Goal: Book appointment/travel/reservation

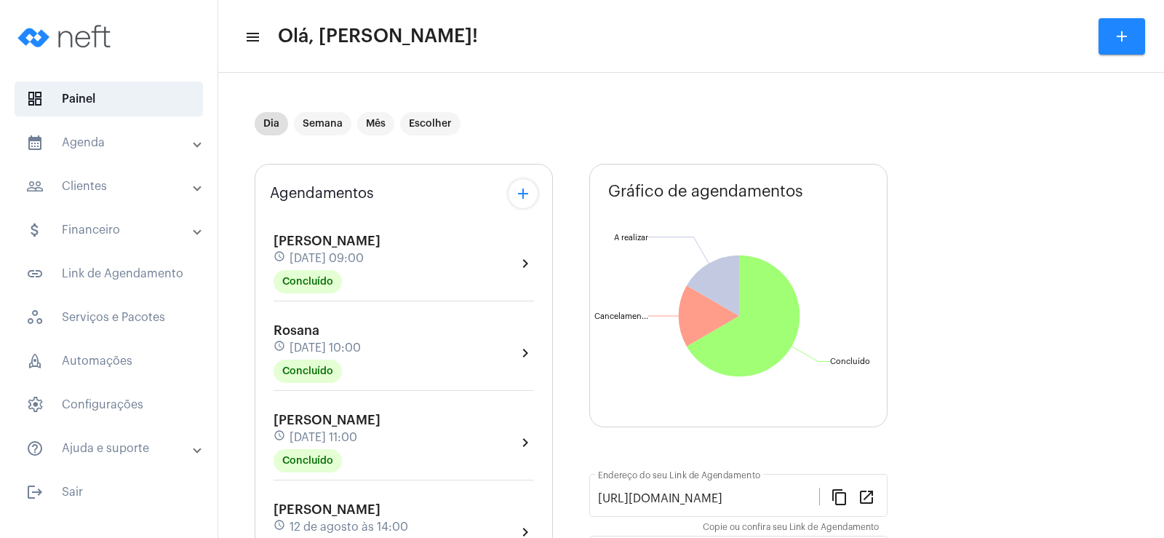
click at [515, 194] on mat-icon "add" at bounding box center [522, 193] width 17 height 17
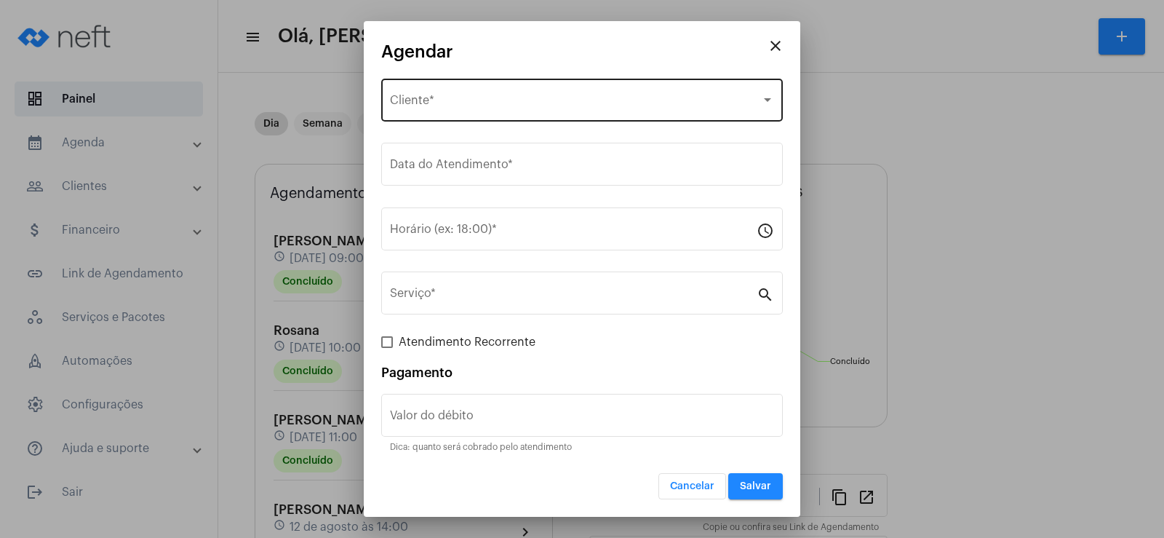
click at [447, 95] on div "Selecione o Cliente Cliente *" at bounding box center [582, 99] width 384 height 46
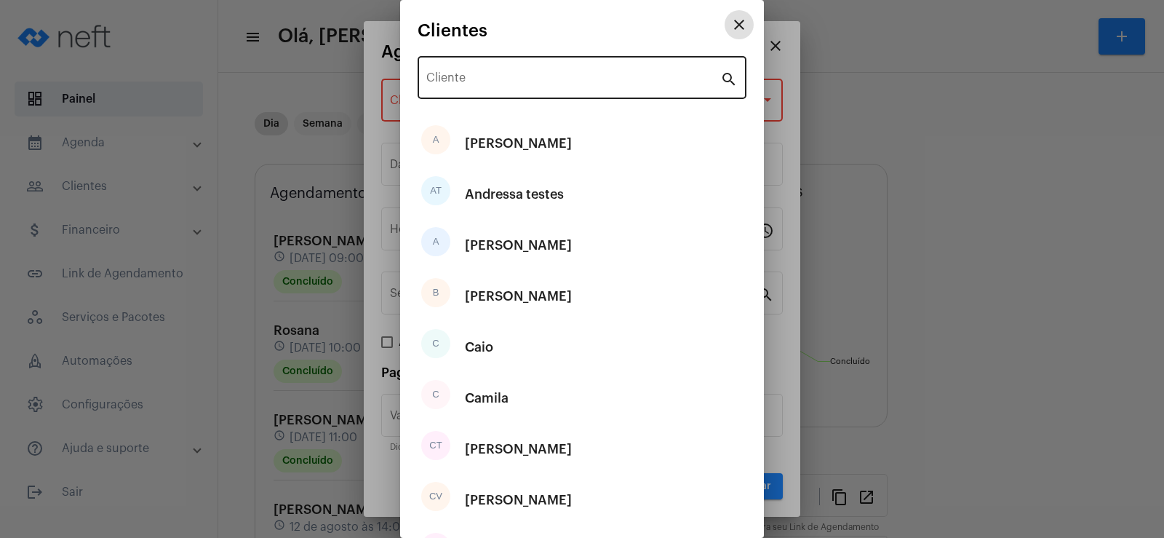
click at [450, 90] on div "Cliente" at bounding box center [573, 76] width 294 height 46
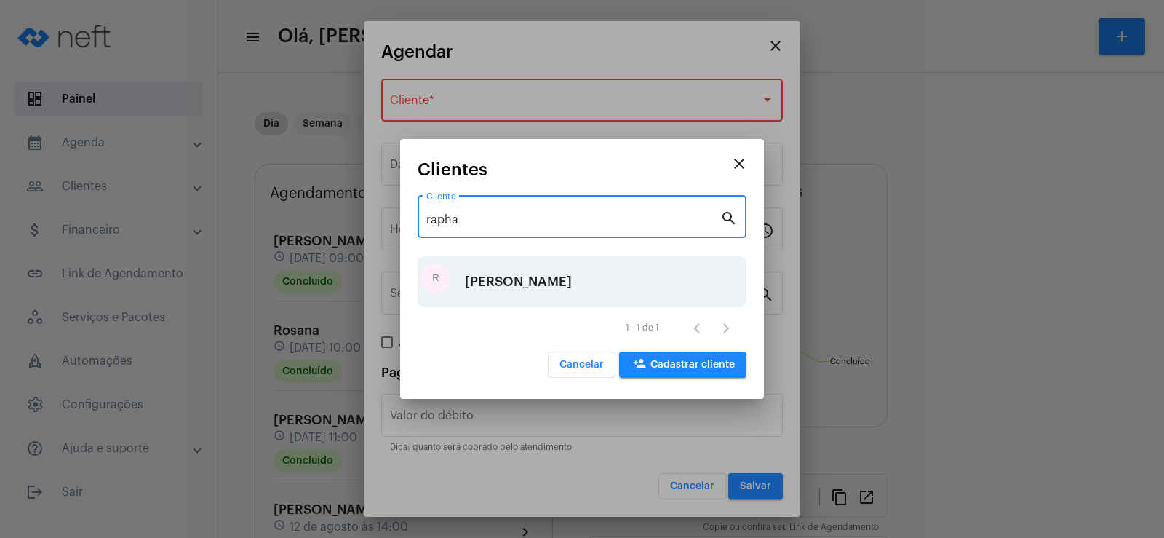
type input "rapha"
click at [498, 280] on div "[PERSON_NAME]" at bounding box center [518, 282] width 107 height 44
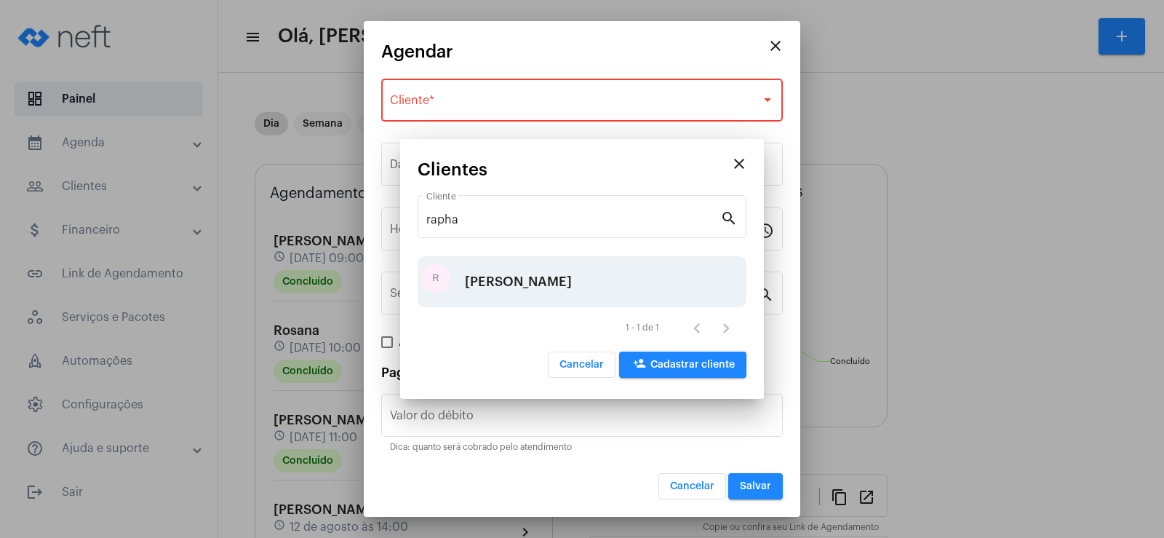
type input "R$"
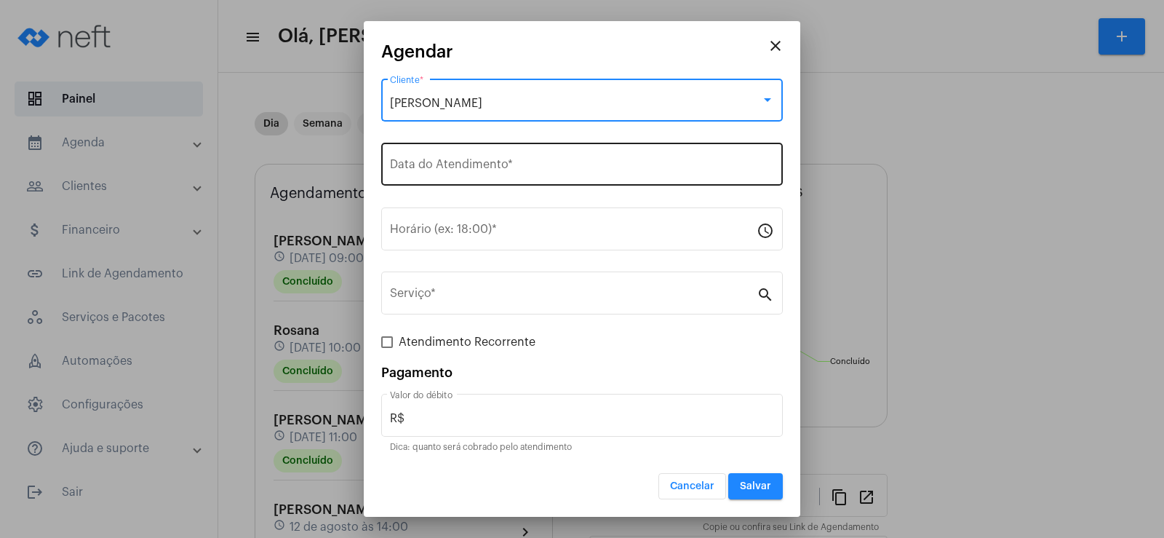
click at [447, 160] on div "Data do Atendimento *" at bounding box center [582, 163] width 384 height 46
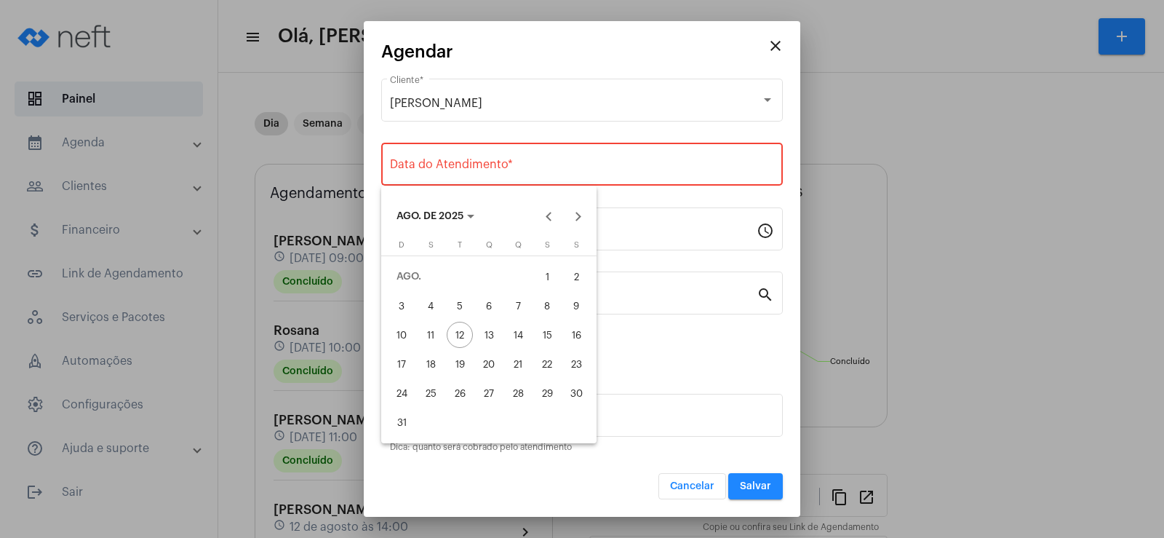
click at [490, 334] on div "13" at bounding box center [489, 335] width 26 height 26
type input "[DATE]"
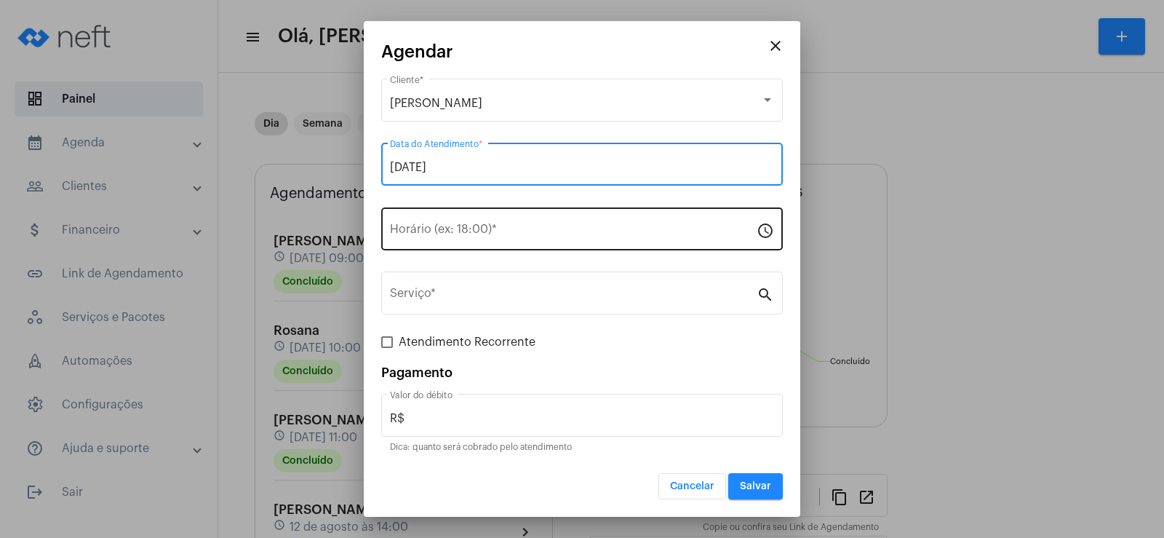
click at [422, 218] on div "Horário (ex: 18:00) *" at bounding box center [573, 227] width 367 height 46
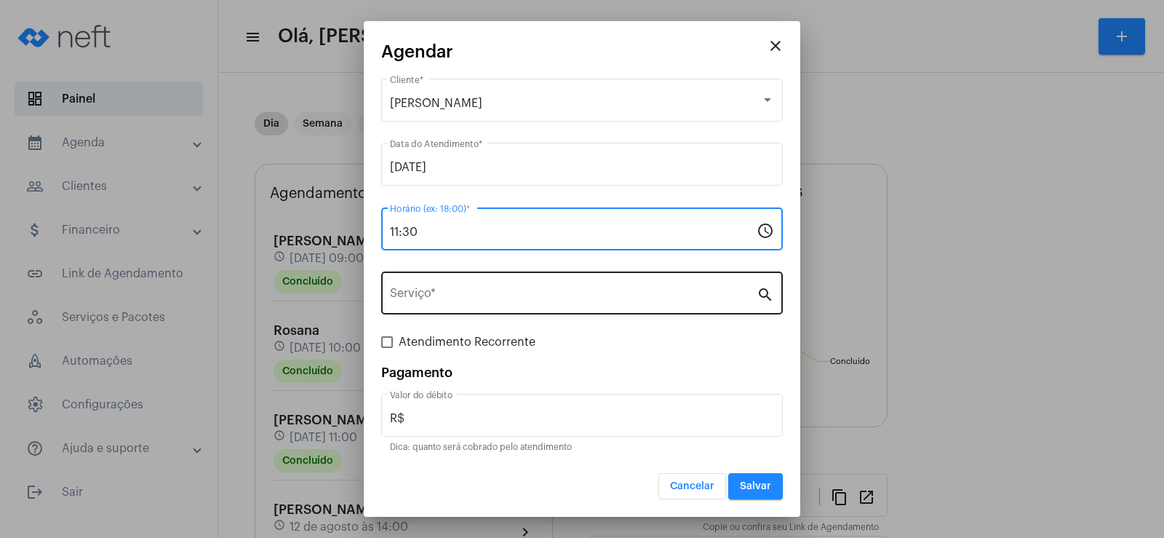
type input "11:30"
click at [437, 298] on input "Serviço *" at bounding box center [573, 296] width 367 height 13
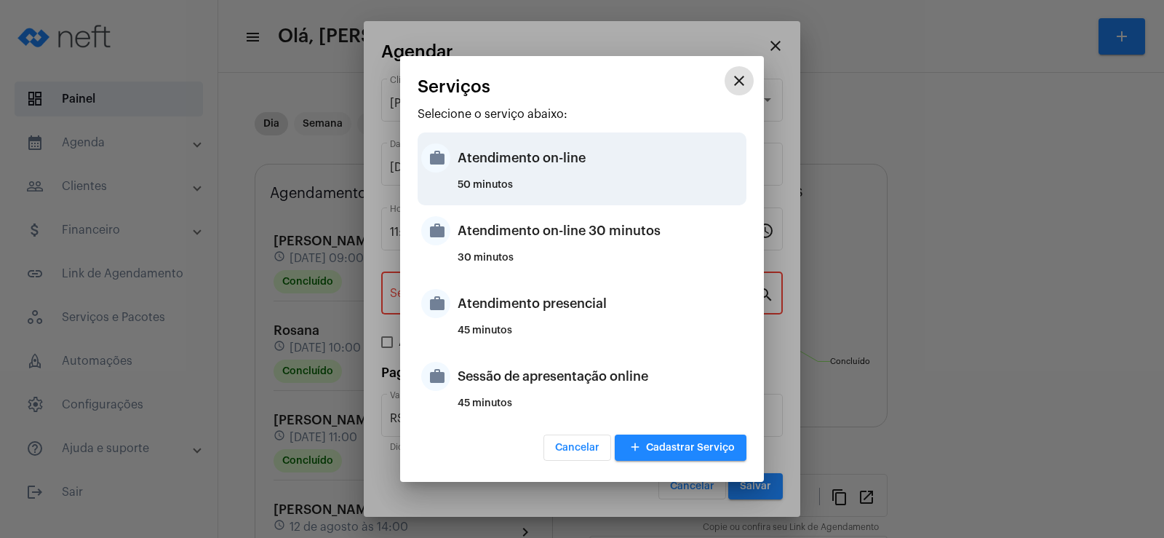
click at [527, 156] on div "Atendimento on-line" at bounding box center [600, 158] width 285 height 44
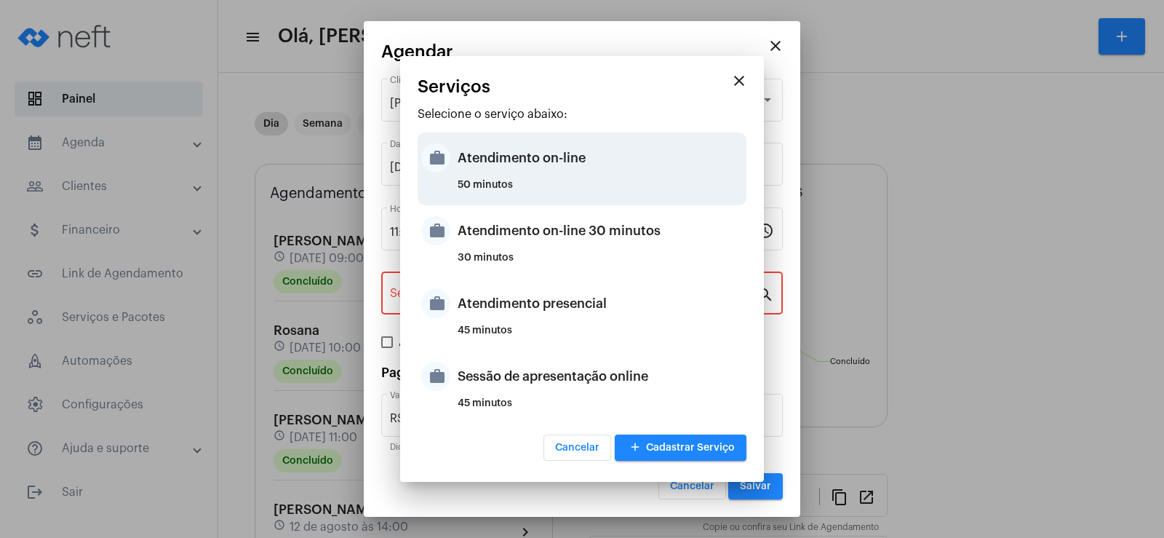
type input "Atendimento on-line"
type input "R$ 0"
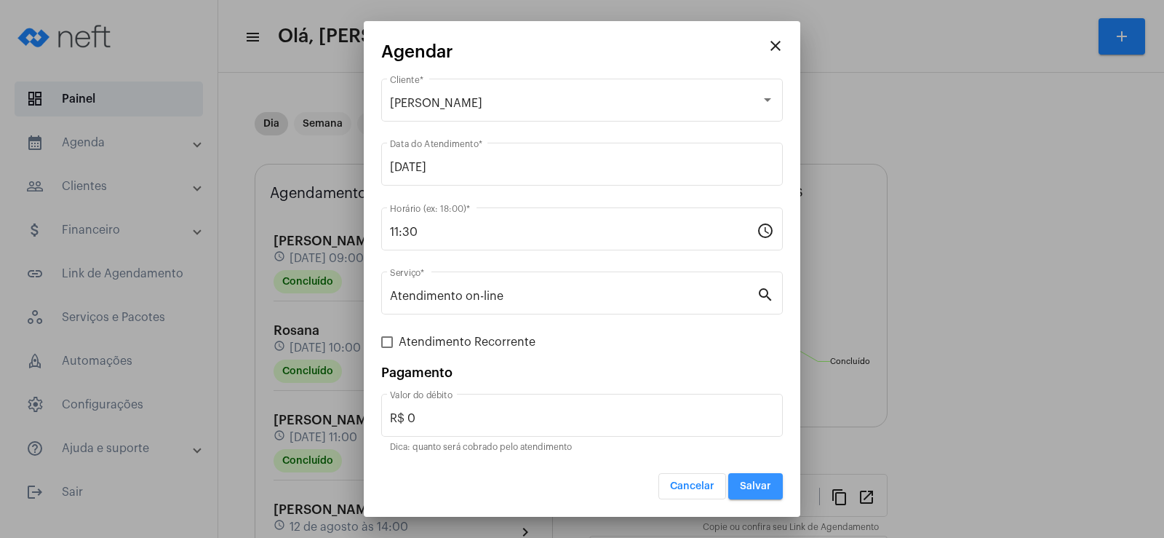
click at [766, 489] on span "Salvar" at bounding box center [755, 486] width 31 height 10
